Goal: Task Accomplishment & Management: Use online tool/utility

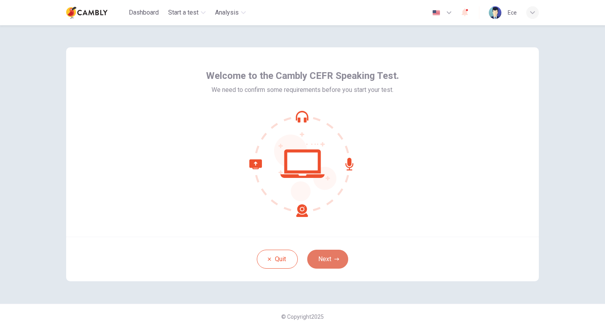
click at [333, 257] on button "Next" at bounding box center [327, 258] width 41 height 19
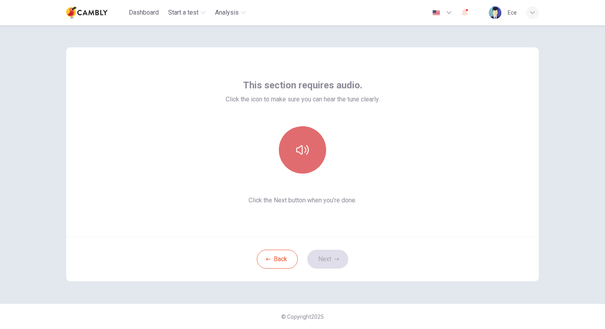
click at [306, 156] on button "button" at bounding box center [302, 149] width 47 height 47
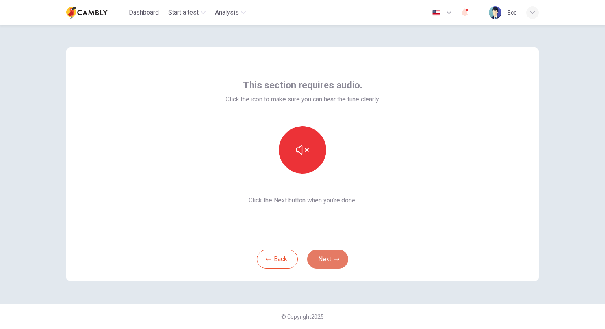
click at [336, 255] on button "Next" at bounding box center [327, 258] width 41 height 19
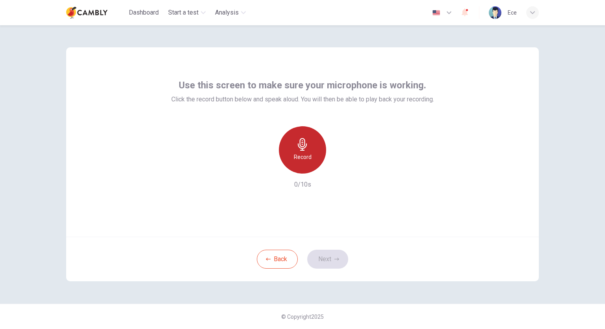
click at [299, 153] on h6 "Record" at bounding box center [303, 156] width 18 height 9
click at [300, 158] on h6 "Stop" at bounding box center [303, 156] width 12 height 9
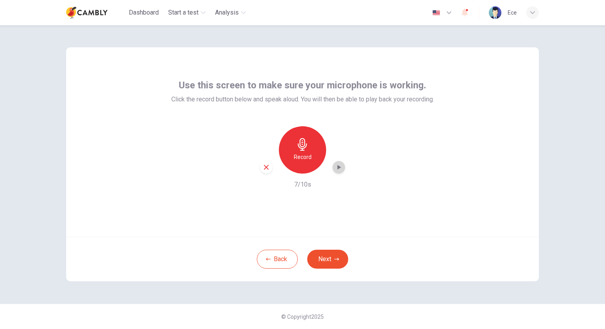
click at [340, 169] on icon "button" at bounding box center [339, 167] width 8 height 8
click at [325, 262] on button "Next" at bounding box center [327, 258] width 41 height 19
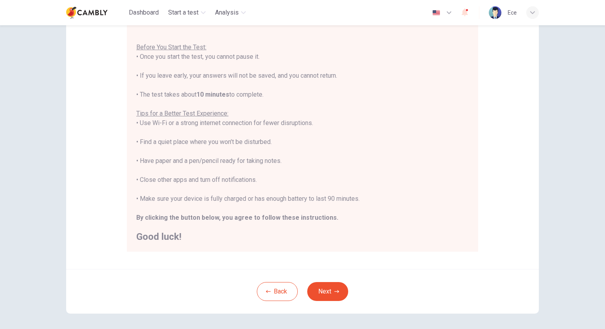
scroll to position [79, 0]
click at [335, 290] on icon "button" at bounding box center [337, 290] width 5 height 5
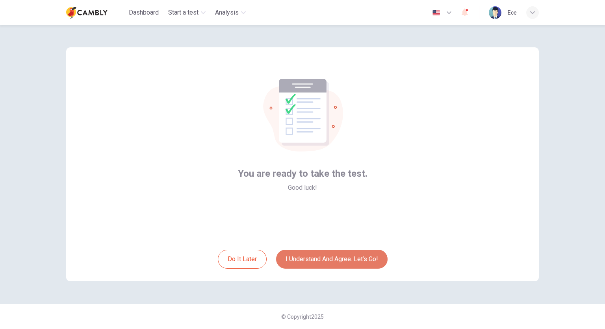
click at [336, 261] on button "I understand and agree. Let’s go!" at bounding box center [332, 258] width 112 height 19
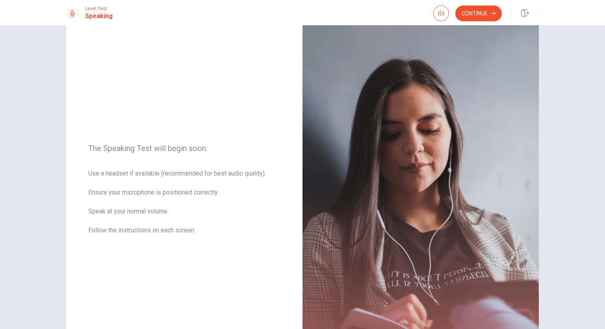
scroll to position [19, 0]
click at [486, 11] on button "Continue" at bounding box center [479, 14] width 47 height 16
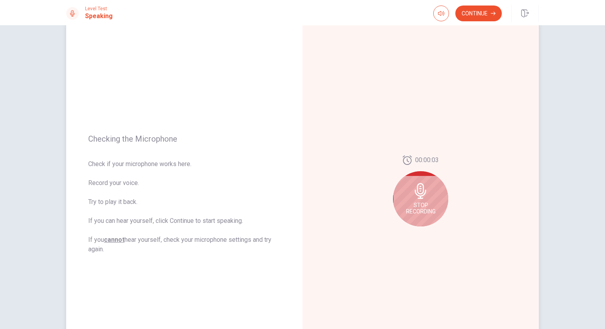
click at [425, 190] on icon at bounding box center [421, 191] width 16 height 16
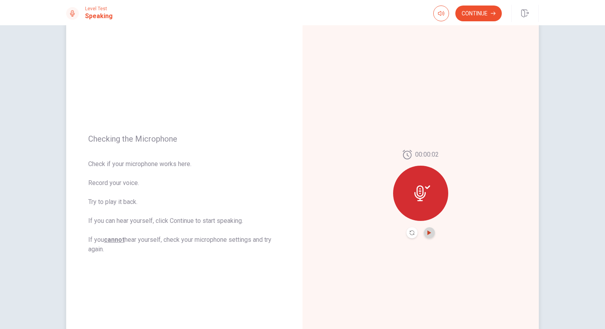
click at [428, 232] on icon "Play Audio" at bounding box center [430, 232] width 4 height 5
click at [474, 12] on button "Continue" at bounding box center [479, 14] width 47 height 16
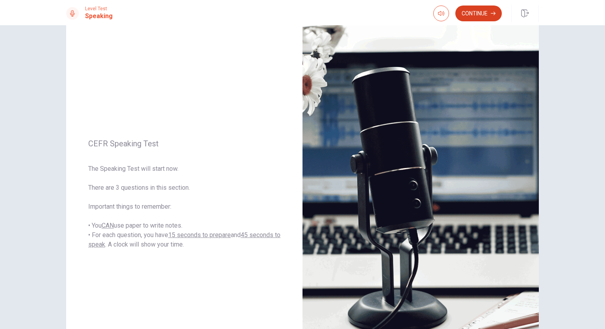
click at [486, 11] on button "Continue" at bounding box center [479, 14] width 47 height 16
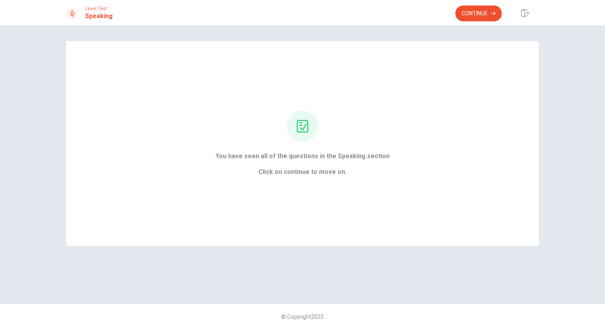
scroll to position [0, 0]
click at [470, 16] on button "Continue" at bounding box center [479, 14] width 47 height 16
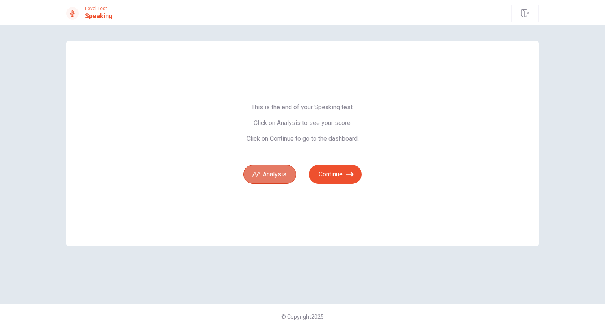
click at [274, 179] on button "Analysis" at bounding box center [270, 174] width 53 height 19
